Goal: Task Accomplishment & Management: Manage account settings

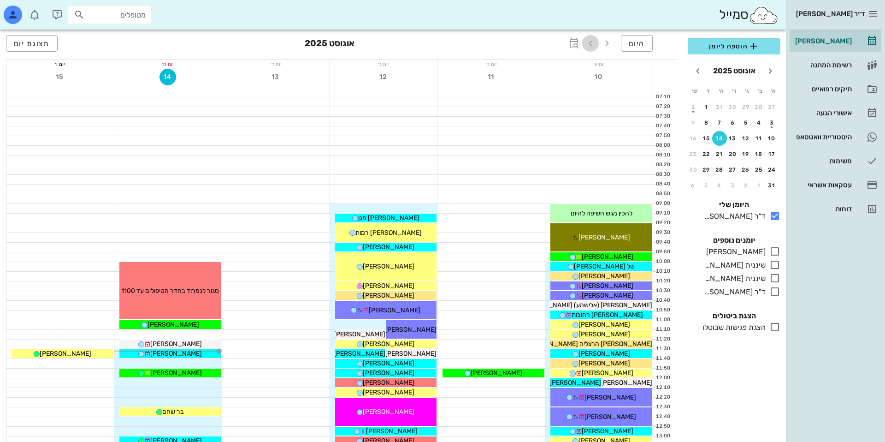
click at [590, 42] on icon "button" at bounding box center [590, 43] width 11 height 11
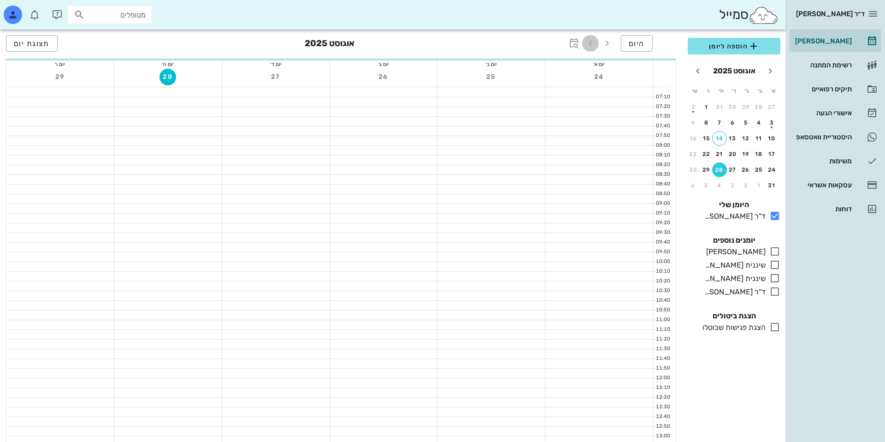
click at [590, 42] on icon "button" at bounding box center [590, 43] width 11 height 11
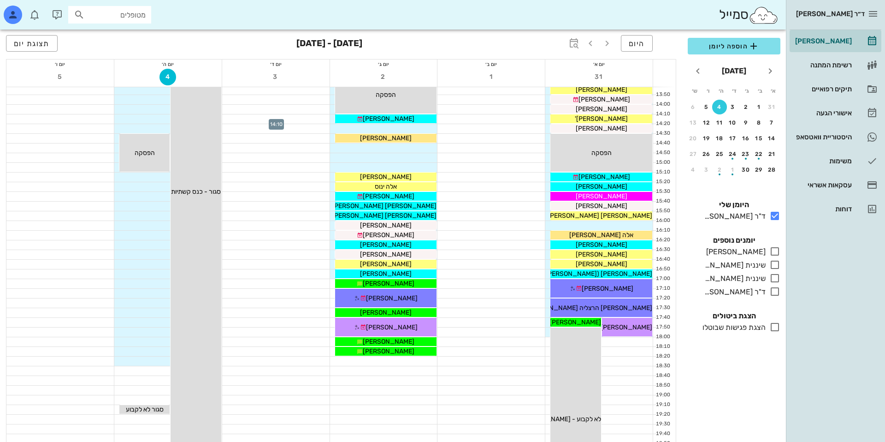
scroll to position [410, 0]
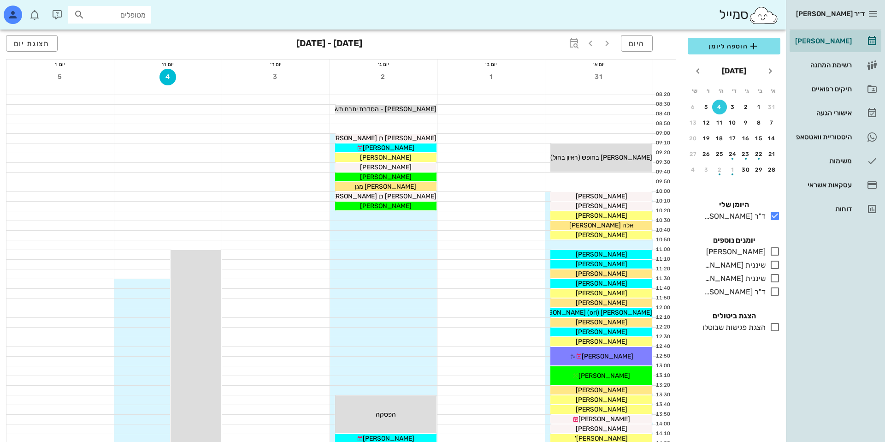
scroll to position [24, 0]
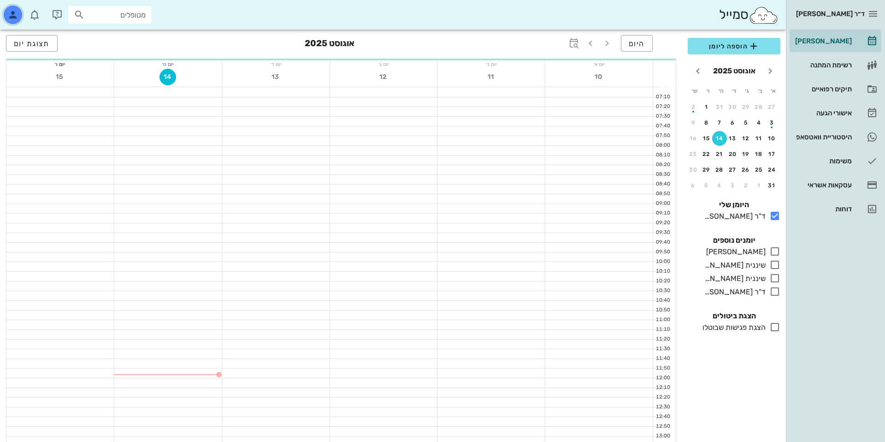
click at [7, 12] on icon "button" at bounding box center [12, 14] width 11 height 11
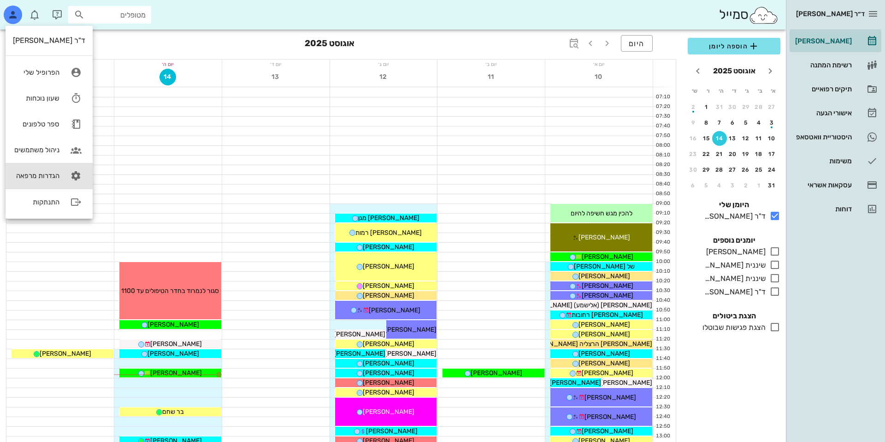
click at [34, 177] on div "הגדרות מרפאה" at bounding box center [36, 175] width 47 height 8
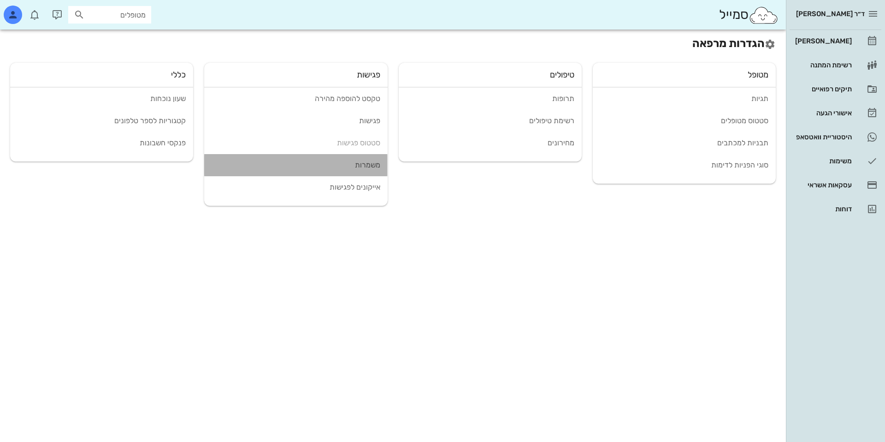
click at [348, 169] on link "משמרות" at bounding box center [295, 165] width 183 height 22
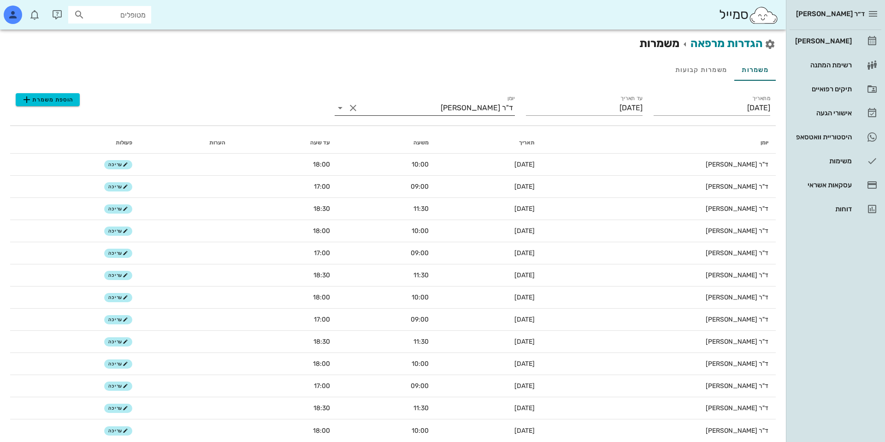
click at [474, 105] on div "ד"ר [PERSON_NAME]" at bounding box center [477, 108] width 72 height 8
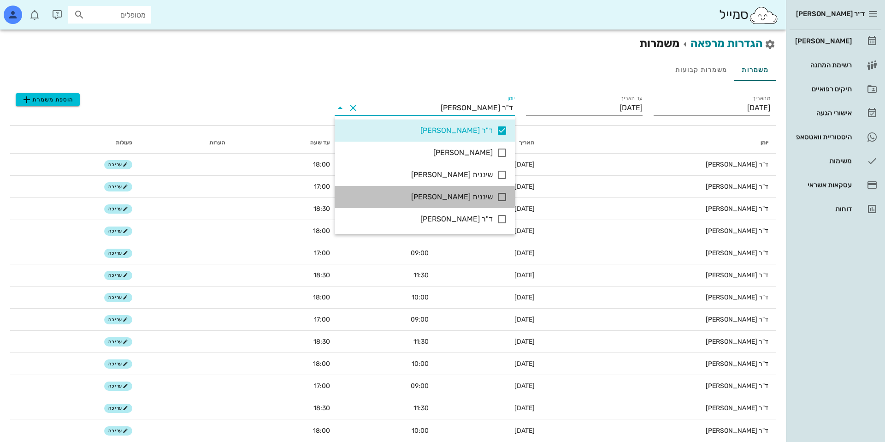
click at [453, 202] on div "שיננית [PERSON_NAME]" at bounding box center [417, 197] width 151 height 20
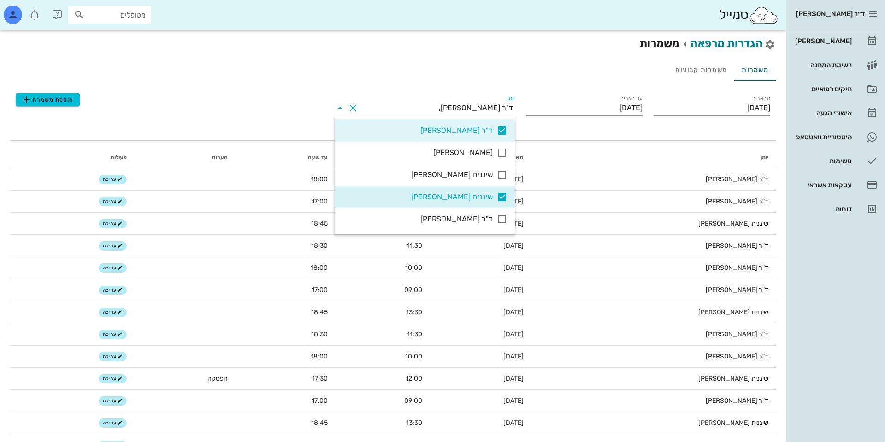
click at [476, 128] on div "ד"ר [PERSON_NAME]" at bounding box center [417, 130] width 151 height 9
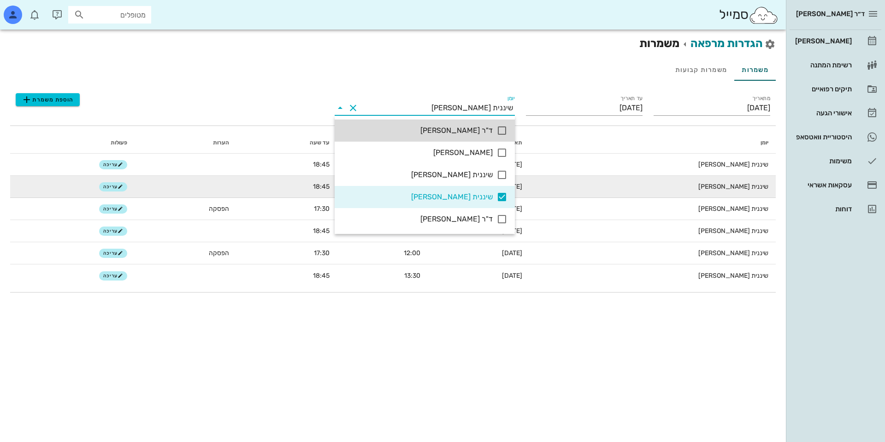
click at [530, 179] on td "[DATE]" at bounding box center [479, 187] width 102 height 22
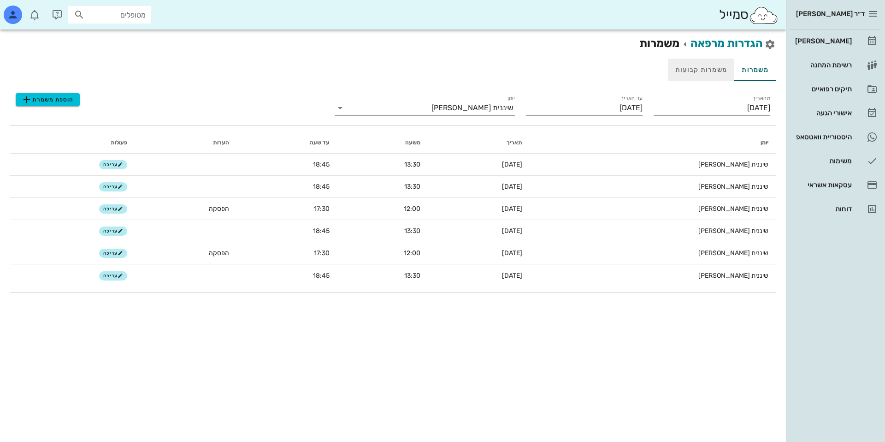
click at [710, 69] on div "משמרות קבועות" at bounding box center [701, 70] width 66 height 22
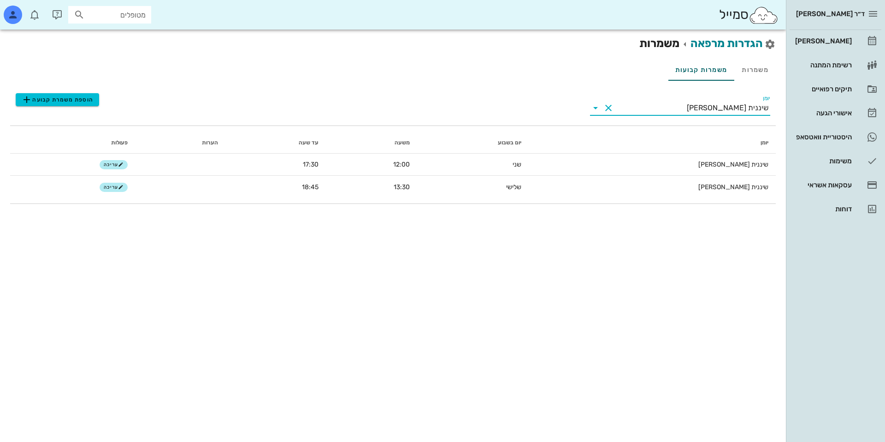
click at [660, 112] on input "יומן" at bounding box center [651, 107] width 71 height 15
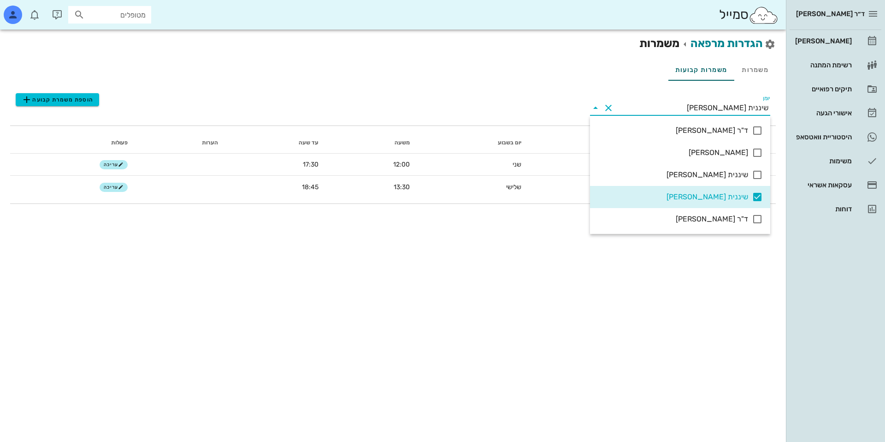
click at [522, 128] on div "יומן יום בשבוע משעה עד שעה הערות פעולות שיננית [GEOGRAPHIC_DATA] שני 12:00 17:3…" at bounding box center [393, 164] width 766 height 77
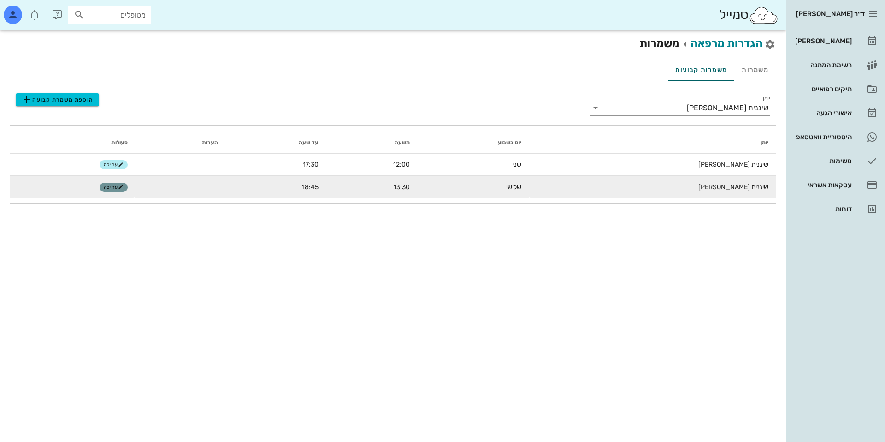
click at [128, 190] on button "עריכה" at bounding box center [114, 187] width 28 height 9
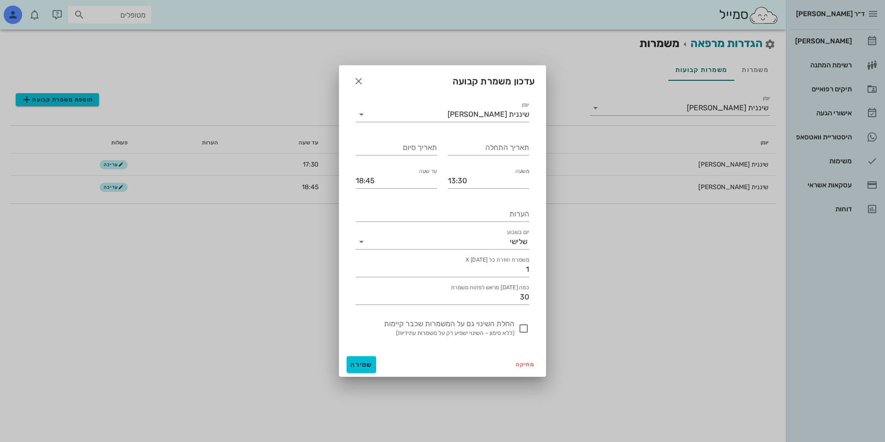
click at [482, 329] on small "(ללא סימון – השינוי ישפיע רק על משמרות עתידיות)" at bounding box center [449, 332] width 130 height 9
checkbox input "true"
click at [518, 363] on span "מחיקה" at bounding box center [525, 364] width 19 height 6
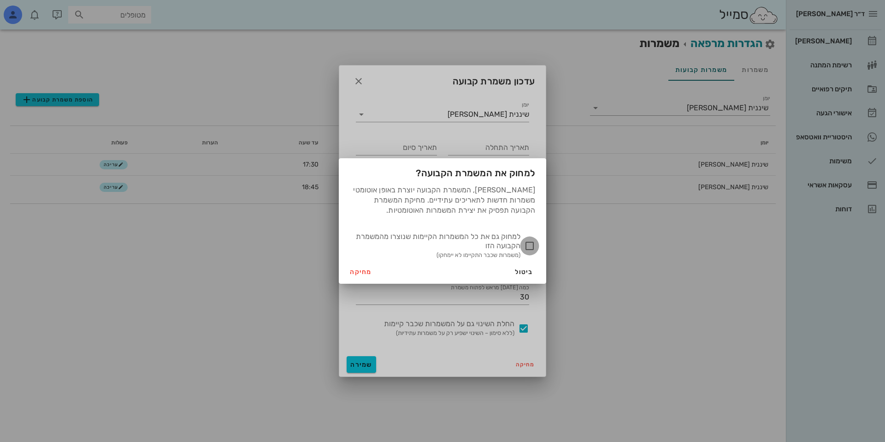
click at [525, 242] on div at bounding box center [530, 246] width 16 height 16
checkbox input "true"
click at [360, 269] on span "מחיקה" at bounding box center [361, 272] width 22 height 8
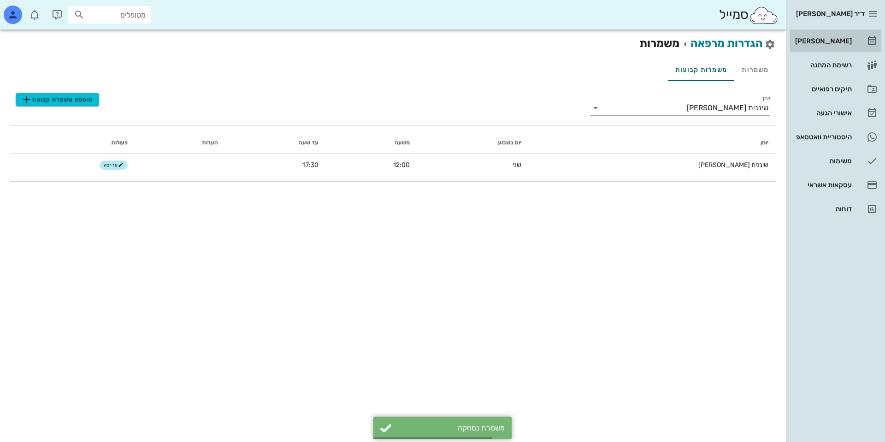
click at [811, 47] on div "[PERSON_NAME]" at bounding box center [822, 41] width 59 height 15
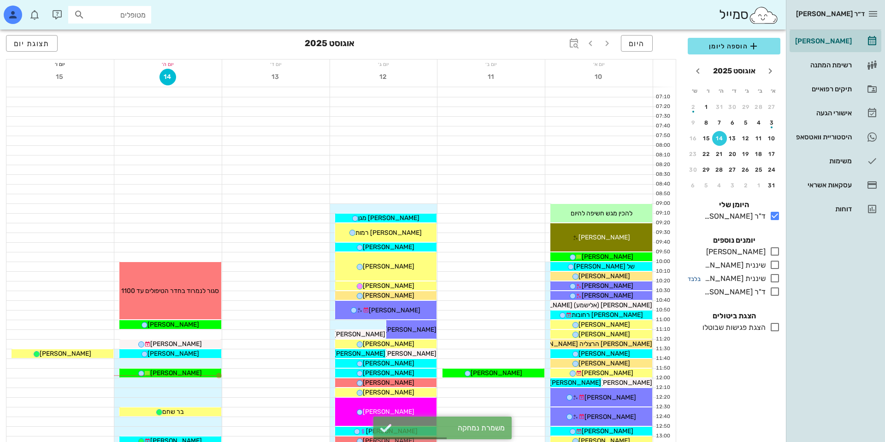
click at [694, 279] on small "בלבד" at bounding box center [694, 278] width 13 height 7
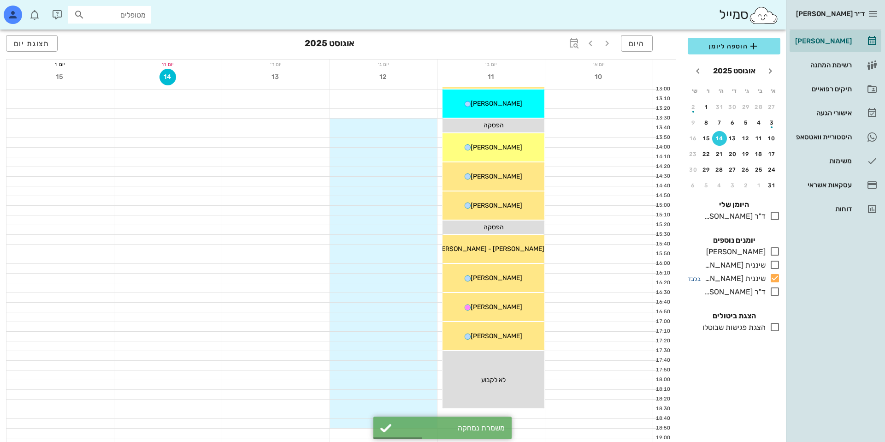
scroll to position [354, 0]
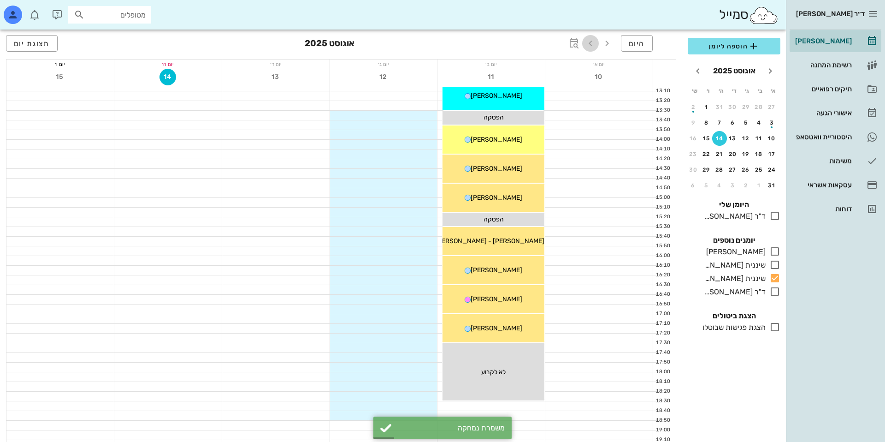
click at [588, 48] on button "button" at bounding box center [590, 43] width 17 height 17
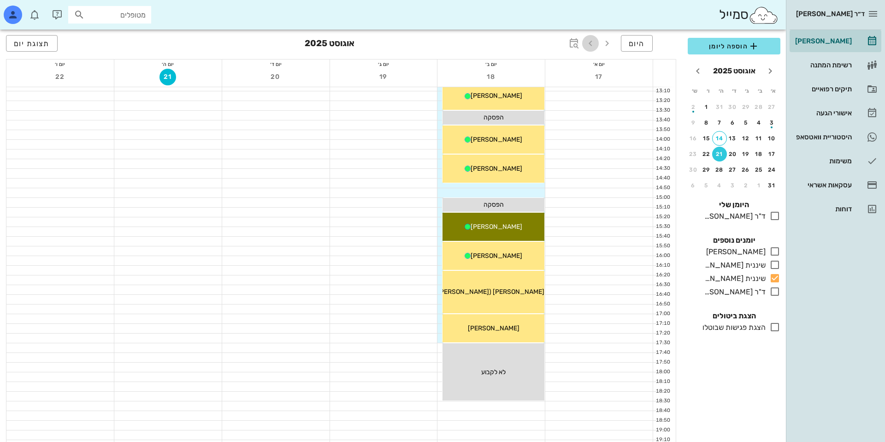
click at [589, 49] on button "button" at bounding box center [590, 43] width 17 height 17
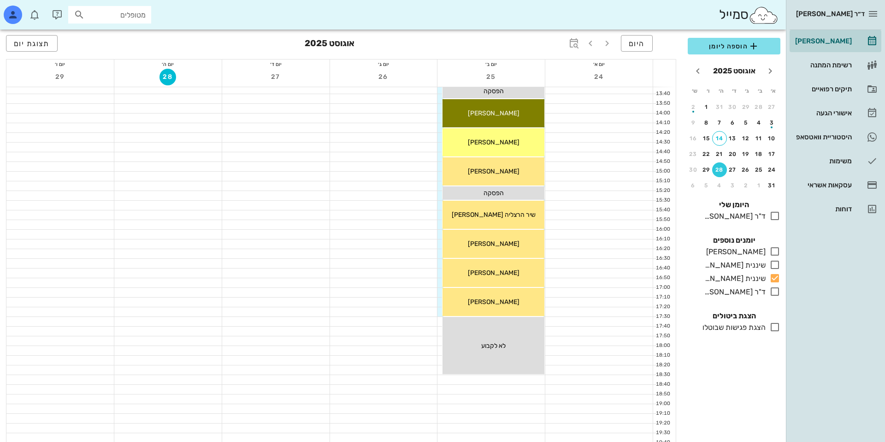
scroll to position [459, 0]
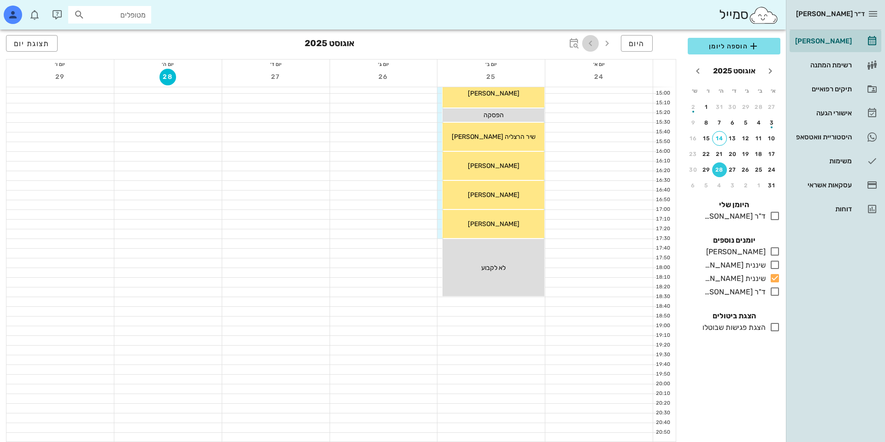
click at [588, 39] on icon "button" at bounding box center [590, 43] width 11 height 11
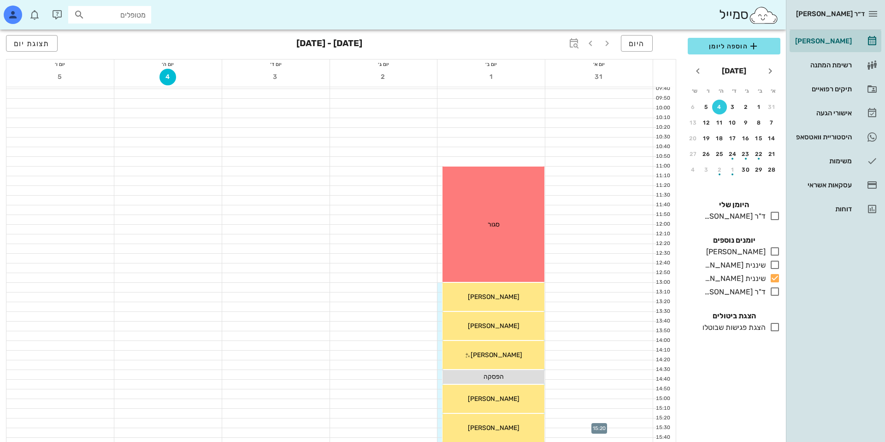
scroll to position [144, 0]
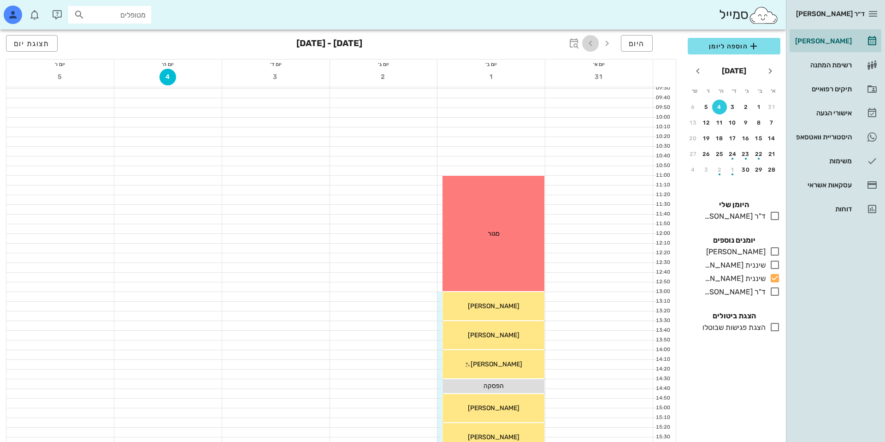
click at [591, 40] on icon "button" at bounding box center [590, 43] width 11 height 11
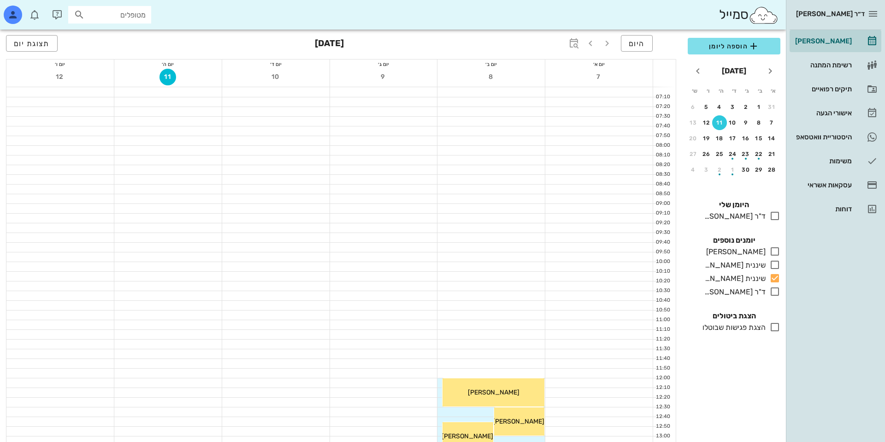
scroll to position [144, 0]
